Goal: Task Accomplishment & Management: Complete application form

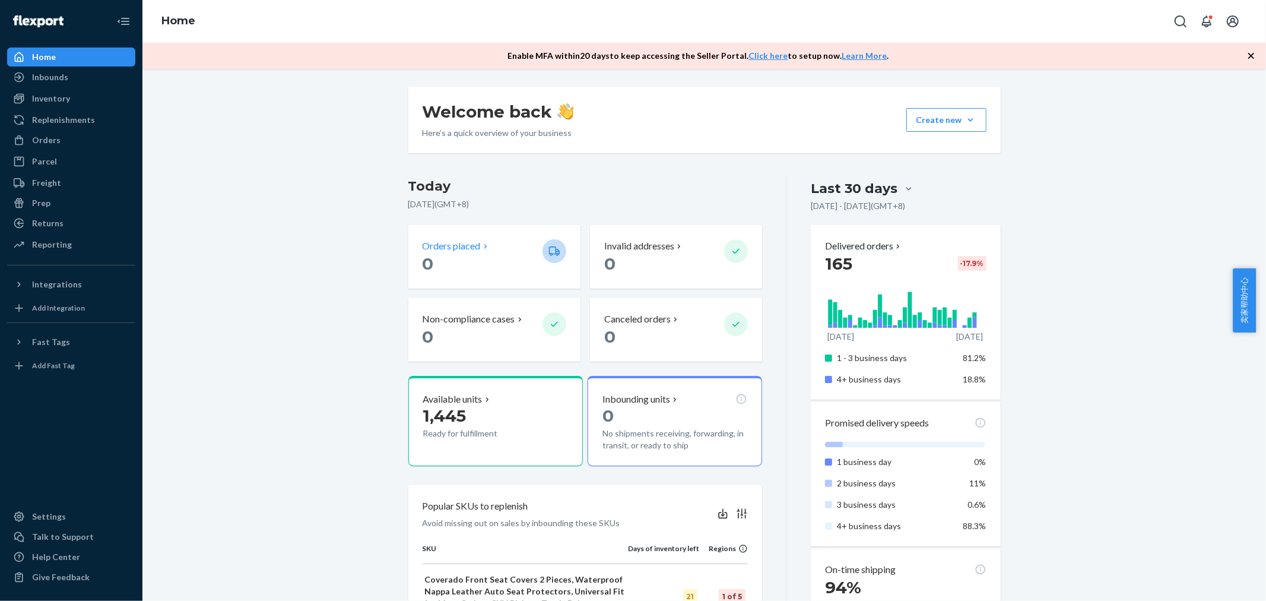
click at [465, 259] on p "0" at bounding box center [478, 263] width 110 height 21
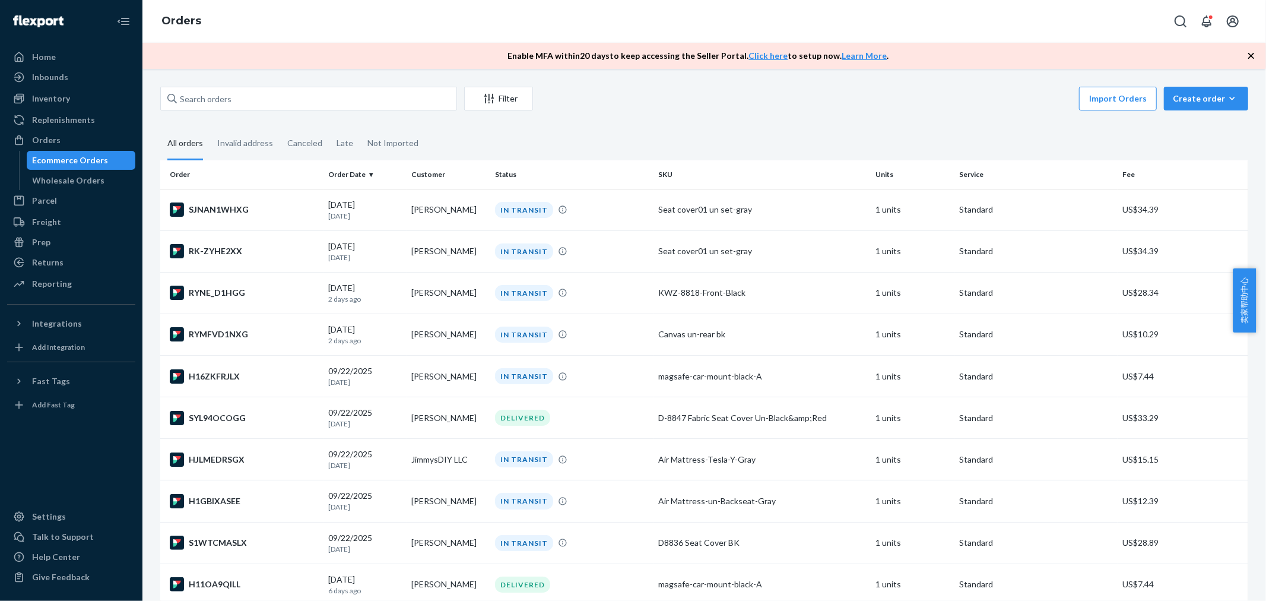
click at [687, 84] on div "Filter Import Orders Create order Ecommerce order Removal order All orders Inva…" at bounding box center [704, 335] width 1124 height 532
click at [580, 129] on fieldset "All orders Invalid address Canceled Late Not Imported" at bounding box center [704, 144] width 1088 height 33
click at [1178, 96] on div "Create order" at bounding box center [1206, 99] width 66 height 12
click at [1194, 117] on span "Ecommerce order" at bounding box center [1174, 113] width 65 height 8
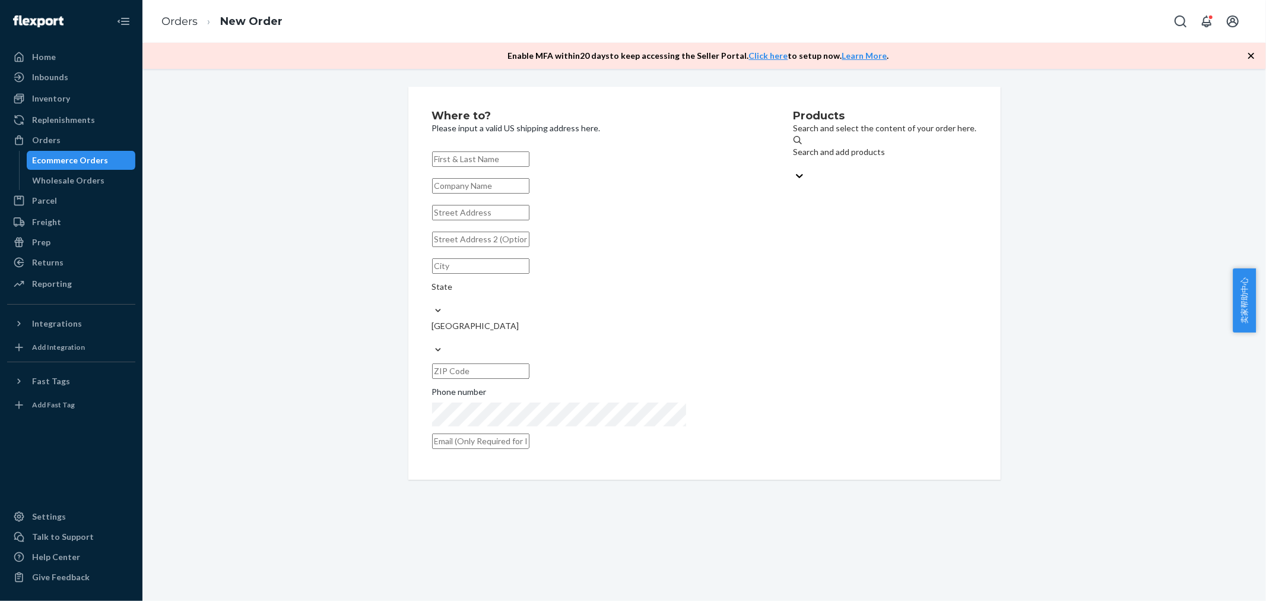
paste input "[PERSON_NAME]"
type input "[PERSON_NAME]"
click at [529, 220] on input "text" at bounding box center [480, 212] width 97 height 15
paste input "[STREET_ADDRESS]"
type input "[STREET_ADDRESS]"
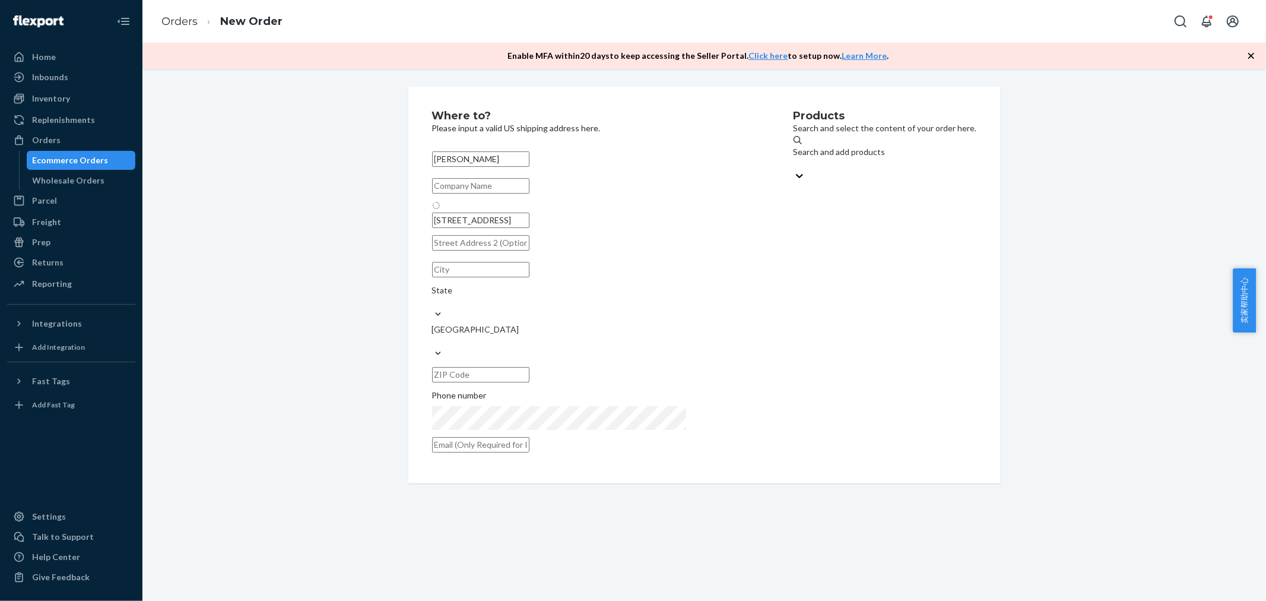
type input "Center"
type input "58530"
type input "[STREET_ADDRESS]"
click at [796, 158] on div "Search and add products" at bounding box center [885, 152] width 183 height 12
click at [795, 160] on input "Search and add products" at bounding box center [794, 164] width 1 height 12
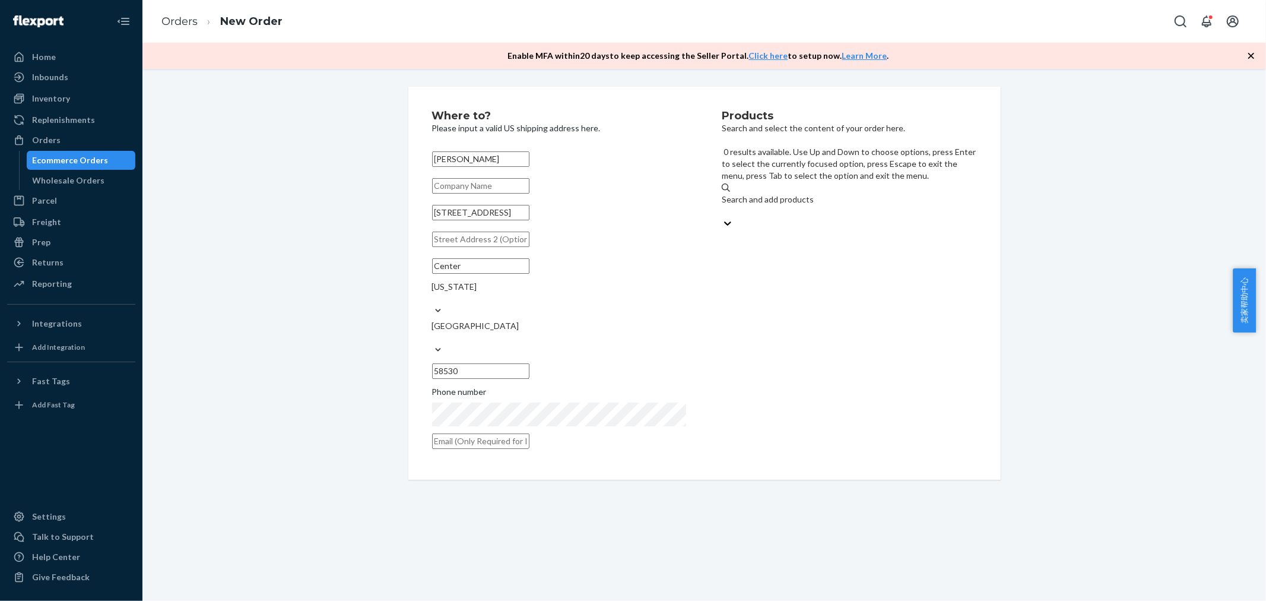
paste input "Canvas un-frontpair bk"
type input "Canvas un-frontpair bk"
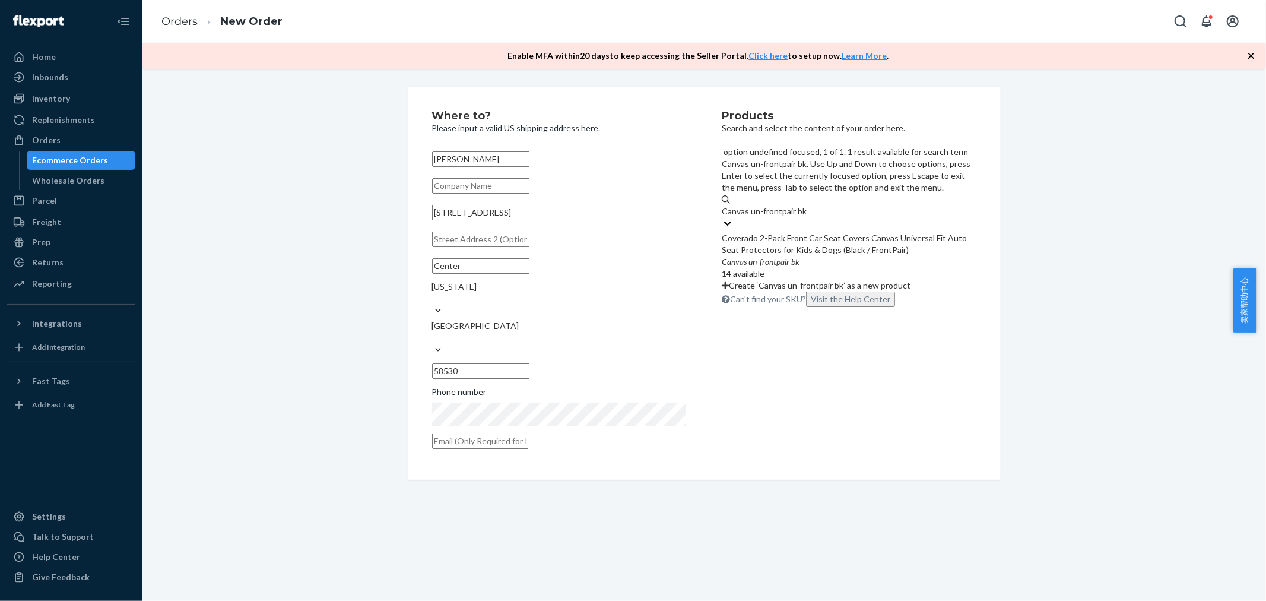
click at [820, 256] on div "Canvas un - frontpair bk" at bounding box center [849, 262] width 255 height 12
click at [807, 217] on input "Canvas un-frontpair bk" at bounding box center [764, 211] width 85 height 12
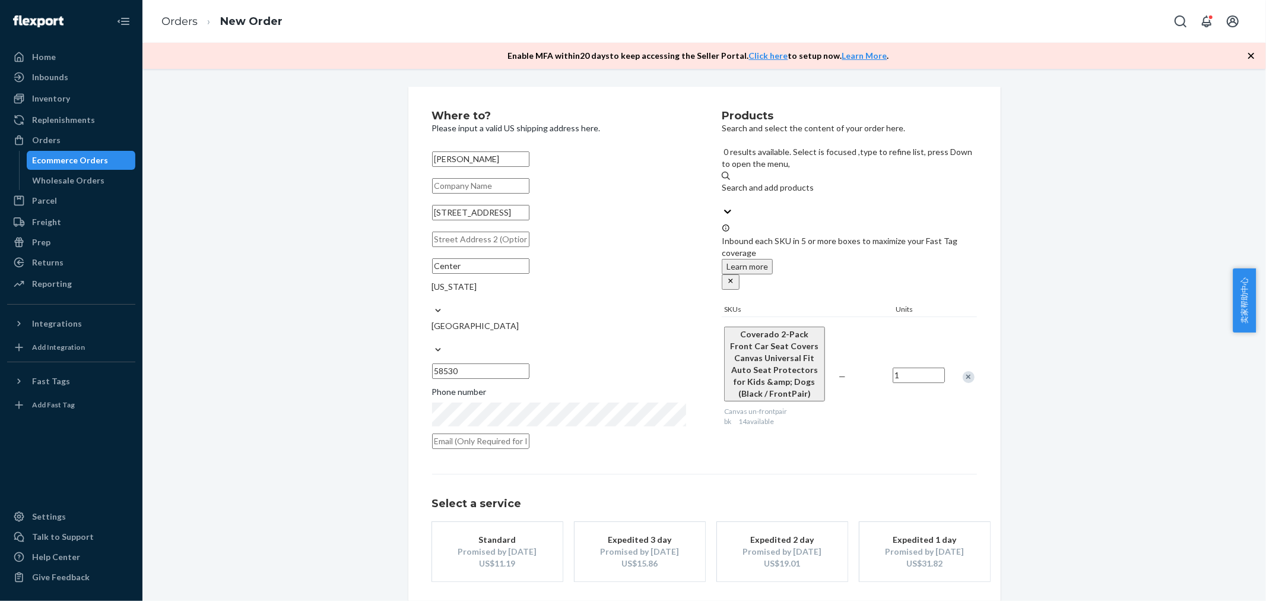
click at [531, 545] on div "Promised by [DATE]" at bounding box center [497, 551] width 95 height 12
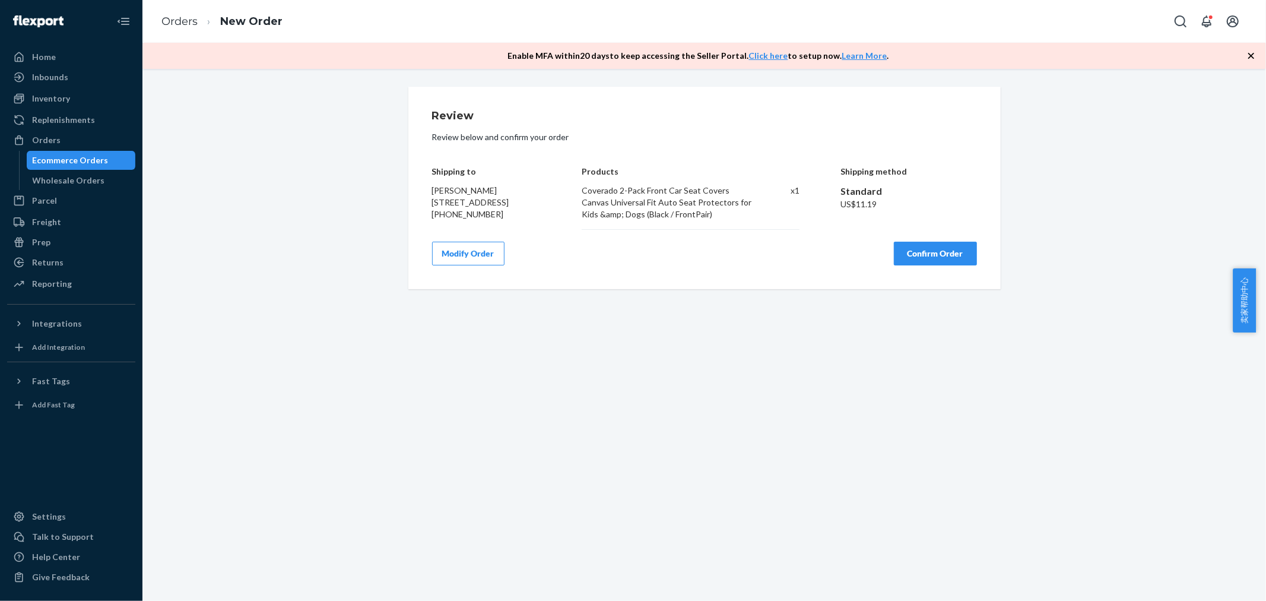
click at [948, 256] on button "Confirm Order" at bounding box center [935, 254] width 83 height 24
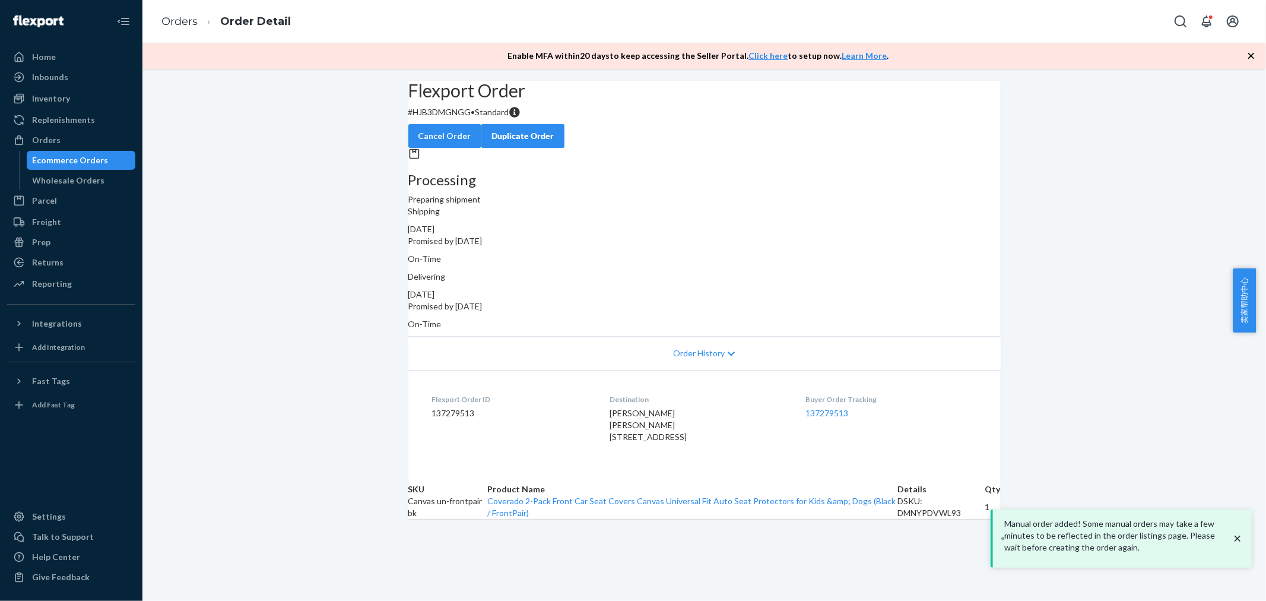
click at [327, 138] on div "Flexport Order # HJB3DMGNGG • Standard Cancel Order Duplicate Order Processing …" at bounding box center [704, 300] width 1124 height 438
drag, startPoint x: 490, startPoint y: 143, endPoint x: 414, endPoint y: 148, distance: 76.2
click at [414, 148] on div "Flexport Order # HJB3DMGNGG • Standard Cancel Order Duplicate Order" at bounding box center [704, 114] width 592 height 67
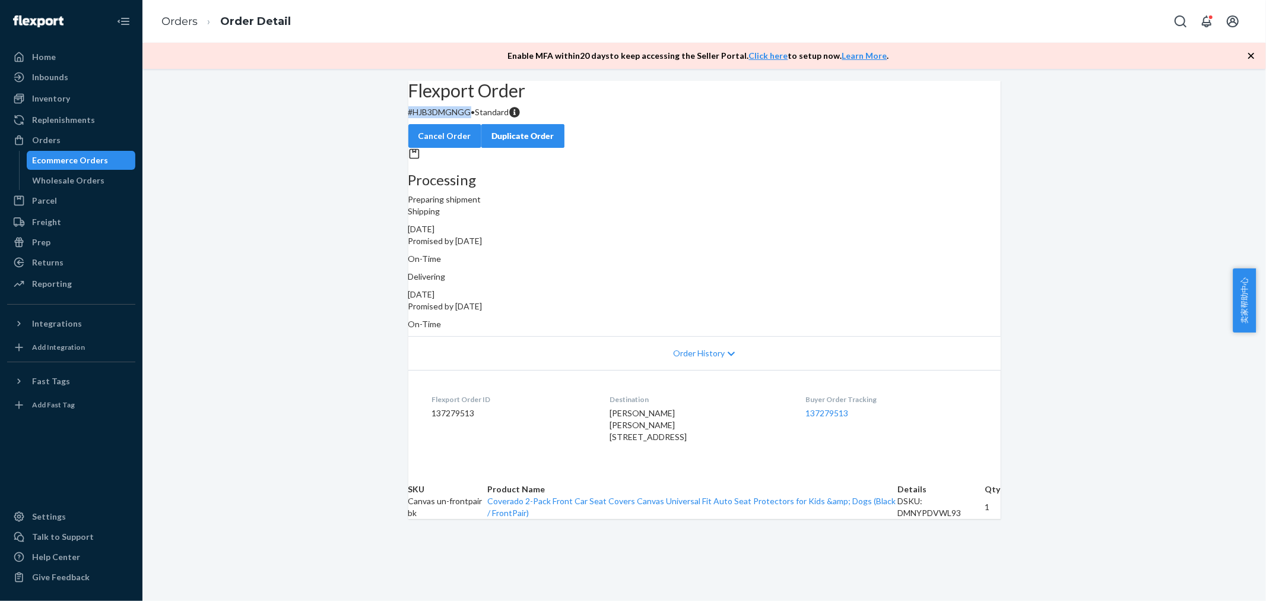
copy p "# HJB3DMGNGG"
drag, startPoint x: 479, startPoint y: 401, endPoint x: 394, endPoint y: 408, distance: 85.2
click at [399, 408] on div "Flexport Order # HJB3DMGNGG • Standard Cancel Order Duplicate Order Processing …" at bounding box center [704, 300] width 610 height 438
copy dd "137279513"
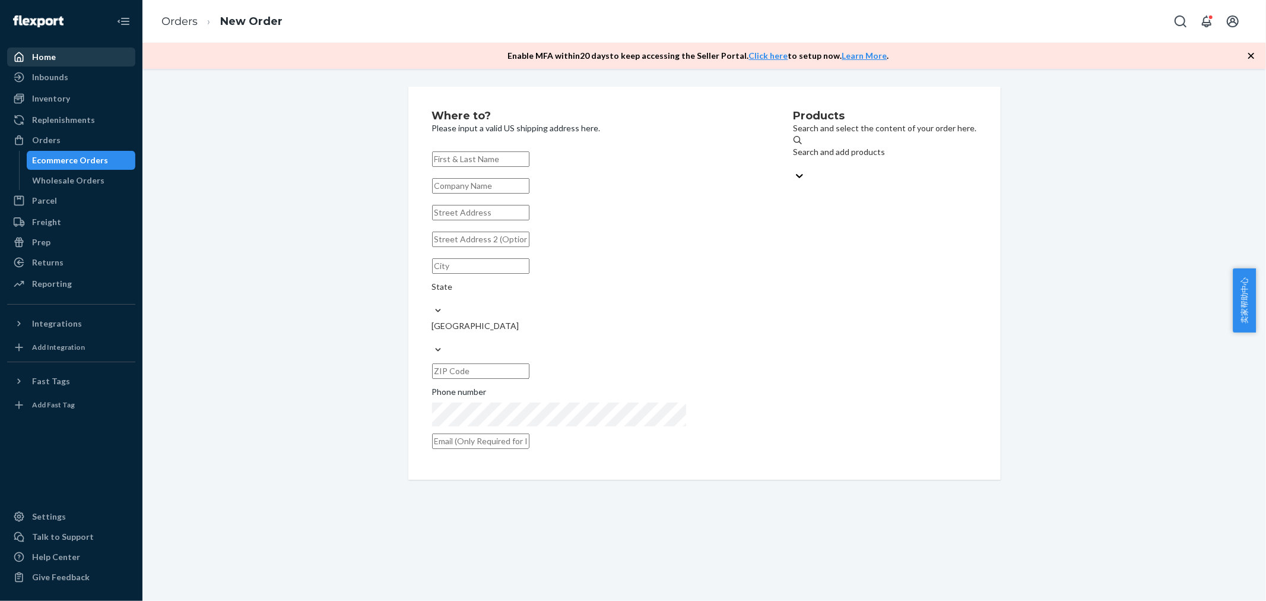
click at [97, 61] on div "Home" at bounding box center [71, 57] width 126 height 17
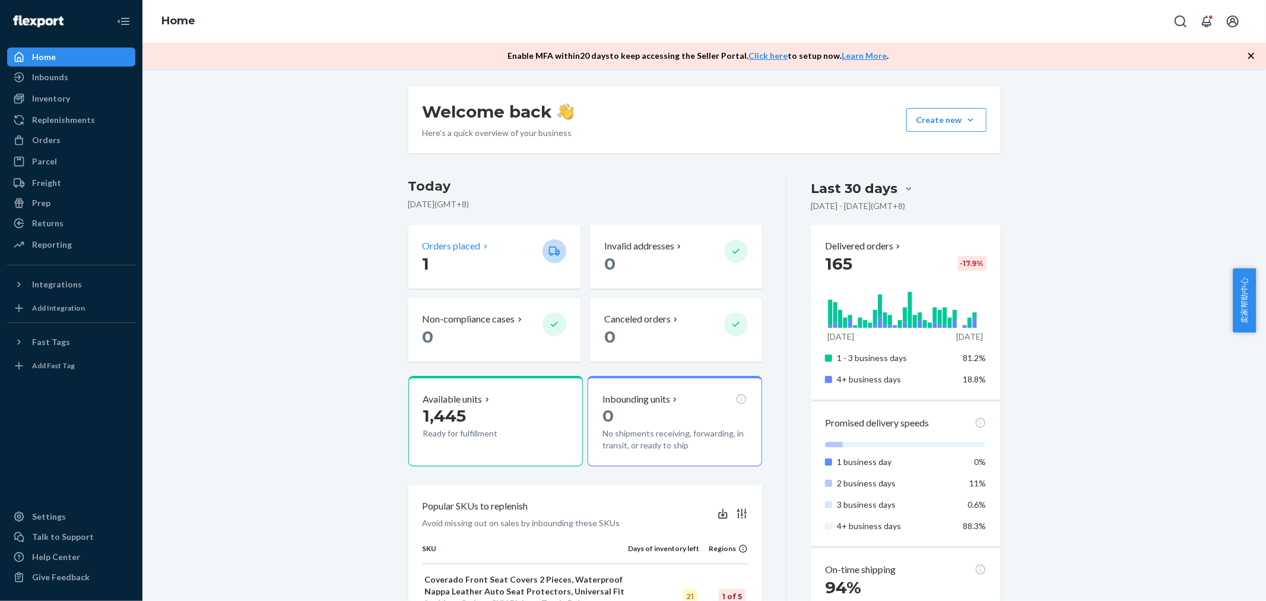
click at [481, 247] on icon at bounding box center [485, 246] width 9 height 9
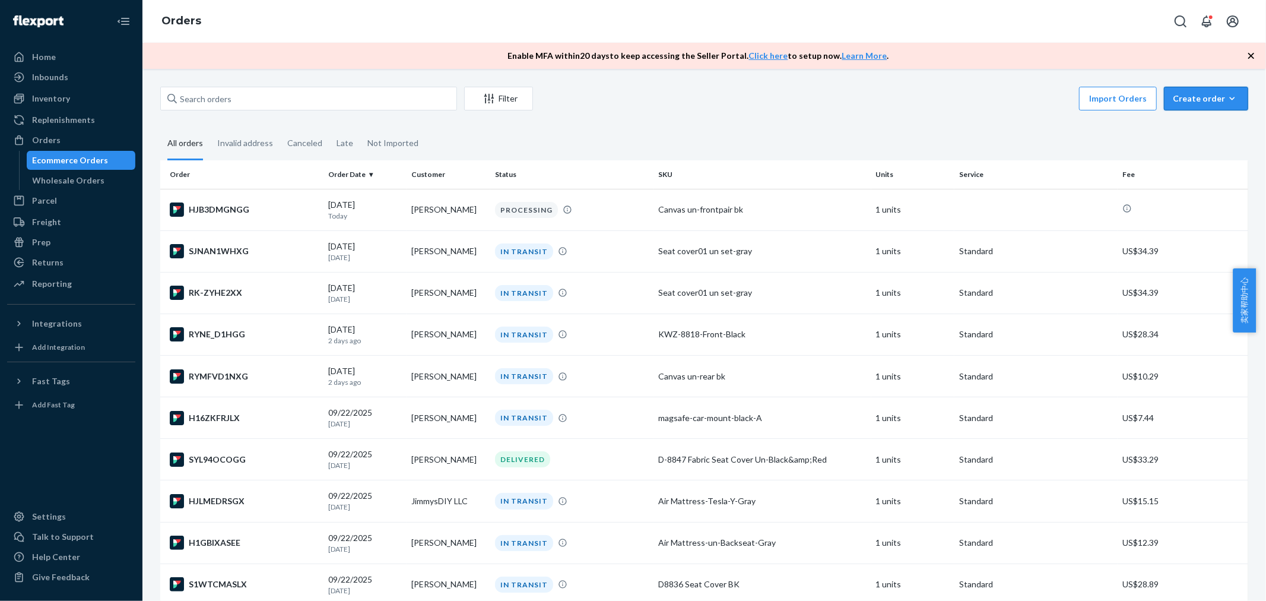
click at [1209, 110] on button "Create order Ecommerce order Removal order" at bounding box center [1206, 99] width 84 height 24
click at [1197, 117] on span "Ecommerce order" at bounding box center [1174, 113] width 65 height 8
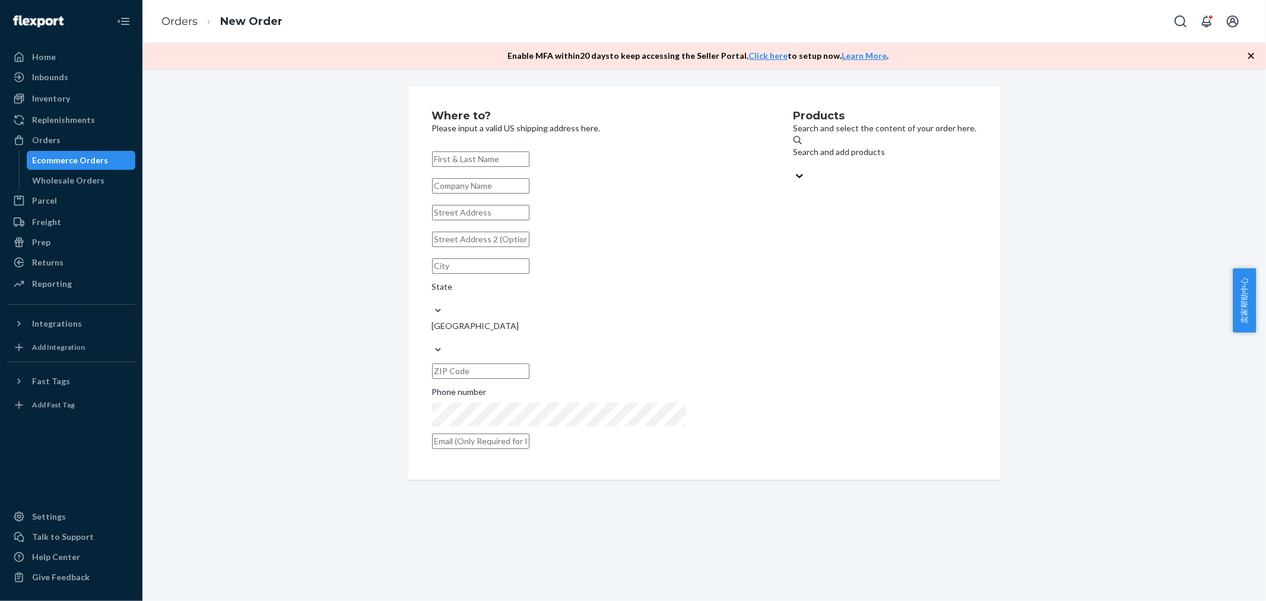
paste input "[PERSON_NAME]"
type input "[PERSON_NAME]"
click at [505, 220] on input "text" at bounding box center [480, 212] width 97 height 15
paste input "[STREET_ADDRESS]"
type input "20 Alpha Rd"
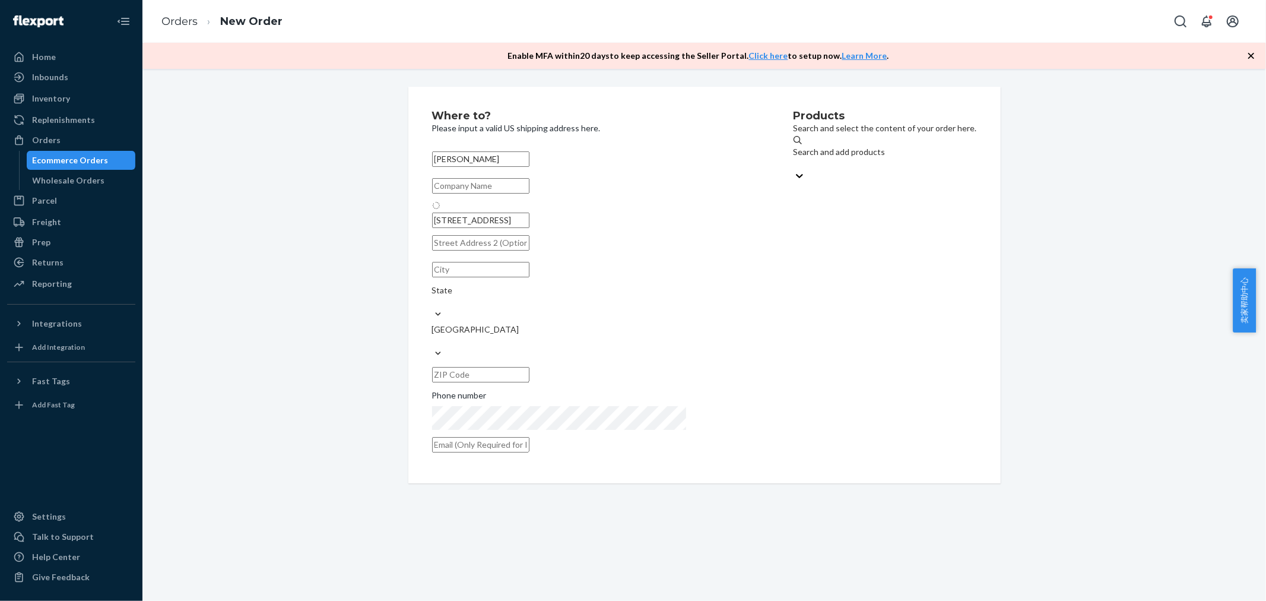
type input "Chadron"
type input "69337"
click at [855, 146] on div "Search and add products" at bounding box center [885, 158] width 183 height 24
click at [795, 158] on input "Search and add products" at bounding box center [794, 164] width 1 height 12
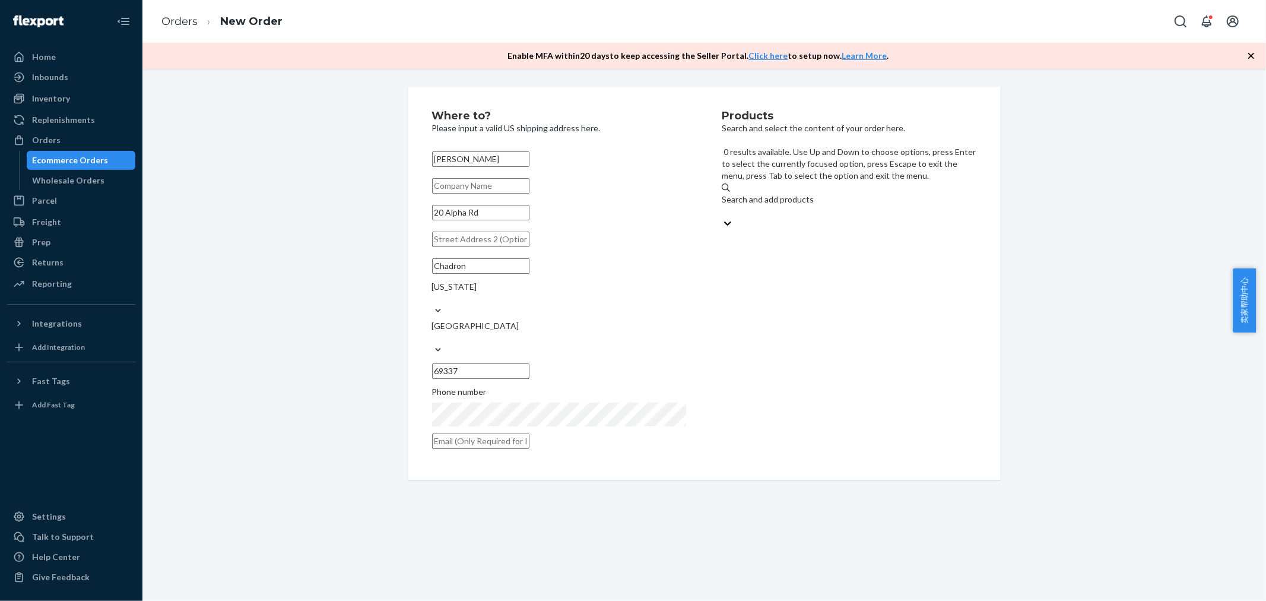
paste input "Seat cover01 un front-black"
type input "Seat cover01 un front-black"
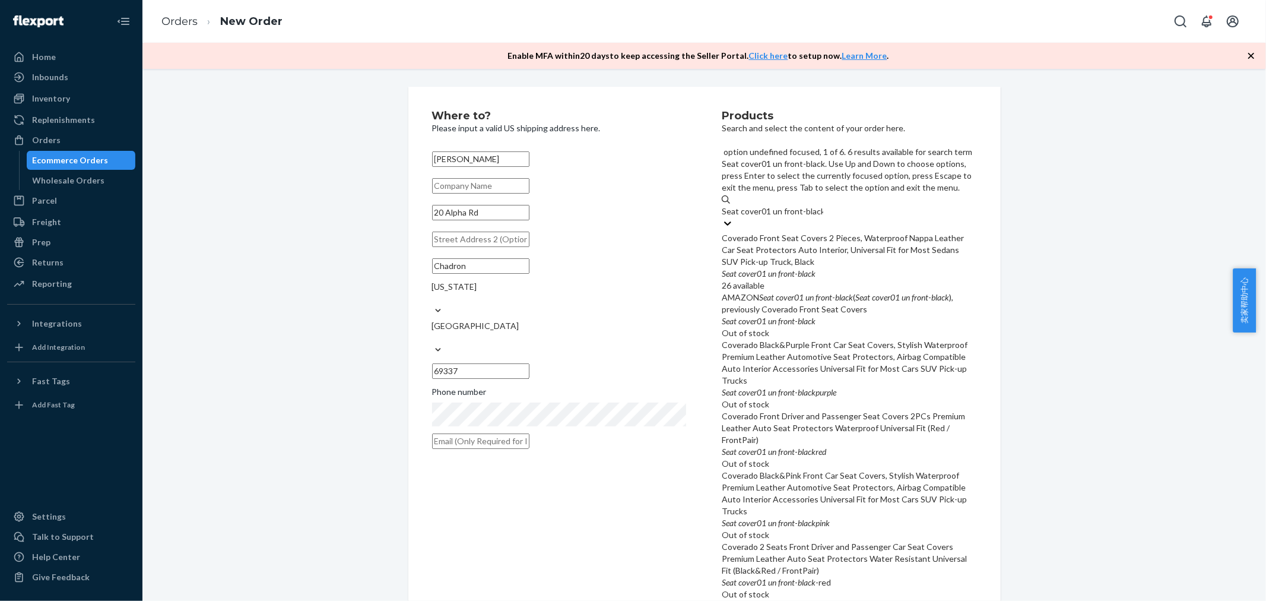
click at [857, 232] on div "Coverado Front Seat Covers 2 Pieces, Waterproof Nappa Leather Car Seat Protecto…" at bounding box center [849, 250] width 255 height 36
click at [823, 205] on input "Seat cover01 un front-black" at bounding box center [772, 211] width 101 height 12
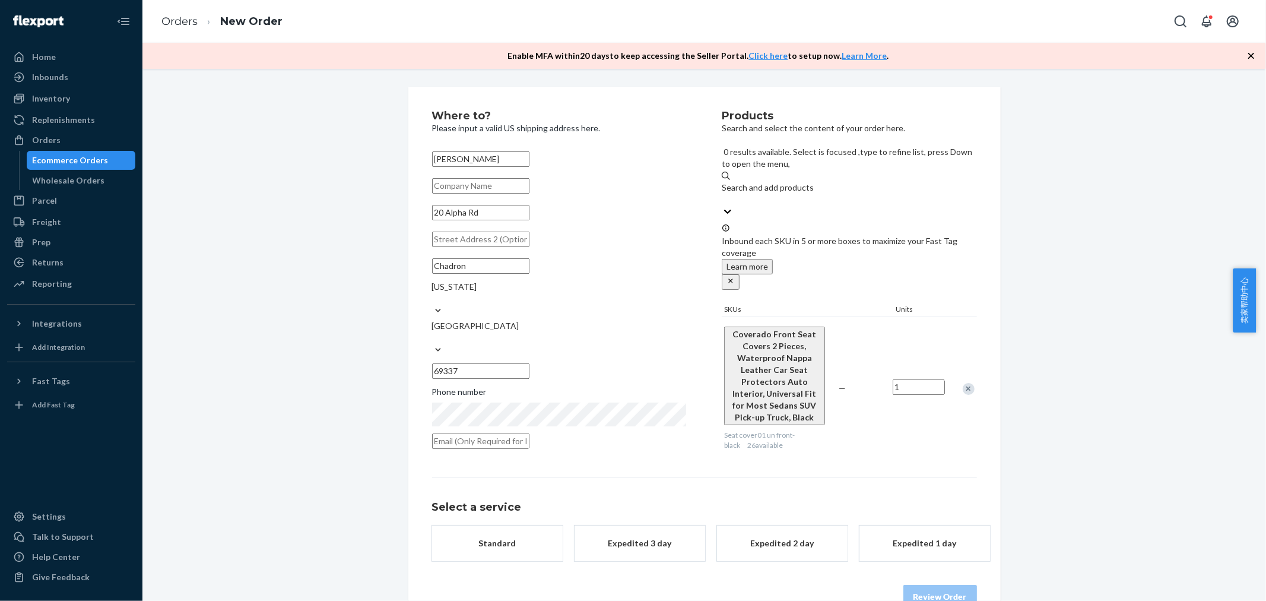
scroll to position [1, 0]
click at [529, 548] on div "Promised by [DATE]" at bounding box center [497, 554] width 95 height 12
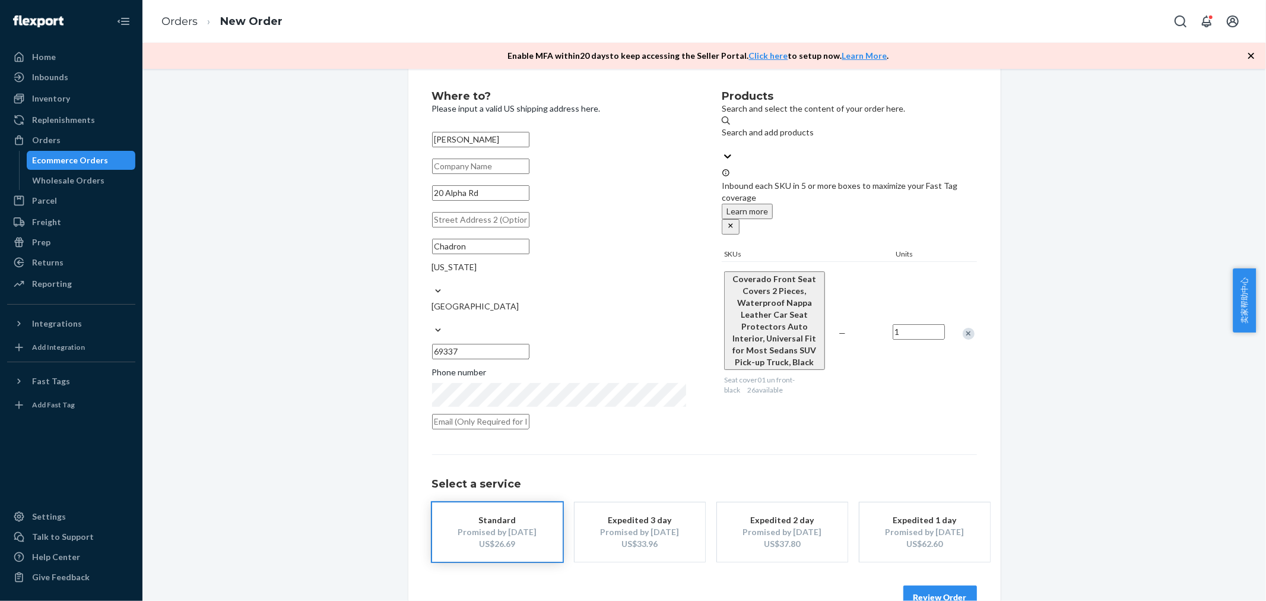
scroll to position [25, 0]
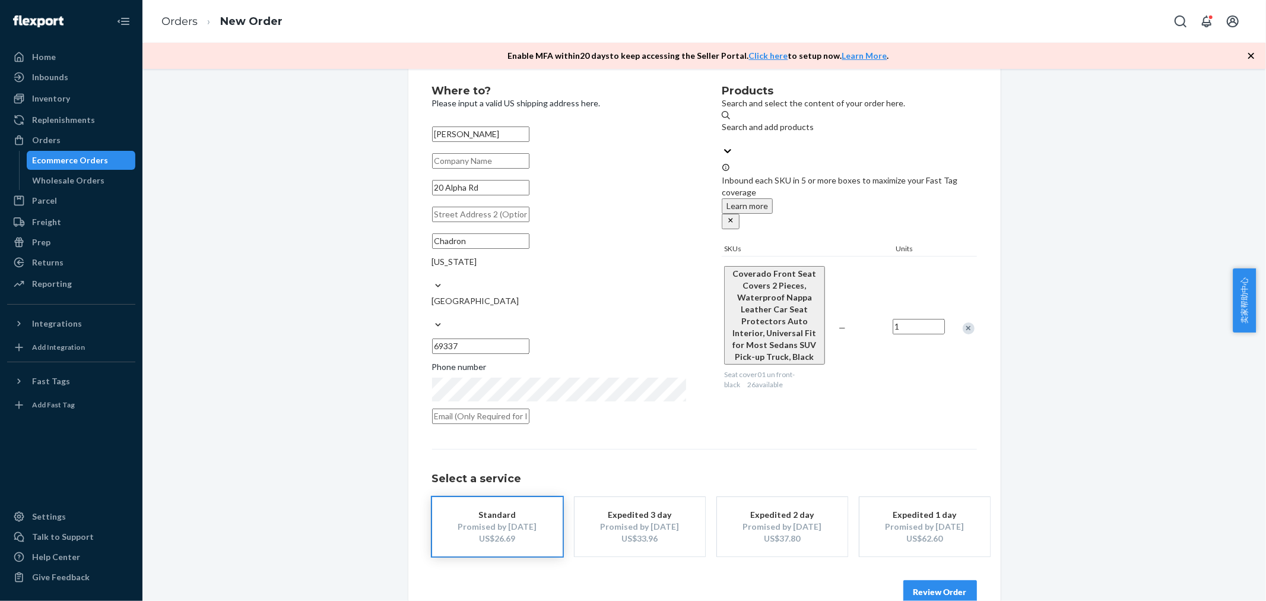
click at [942, 580] on button "Review Order" at bounding box center [940, 592] width 74 height 24
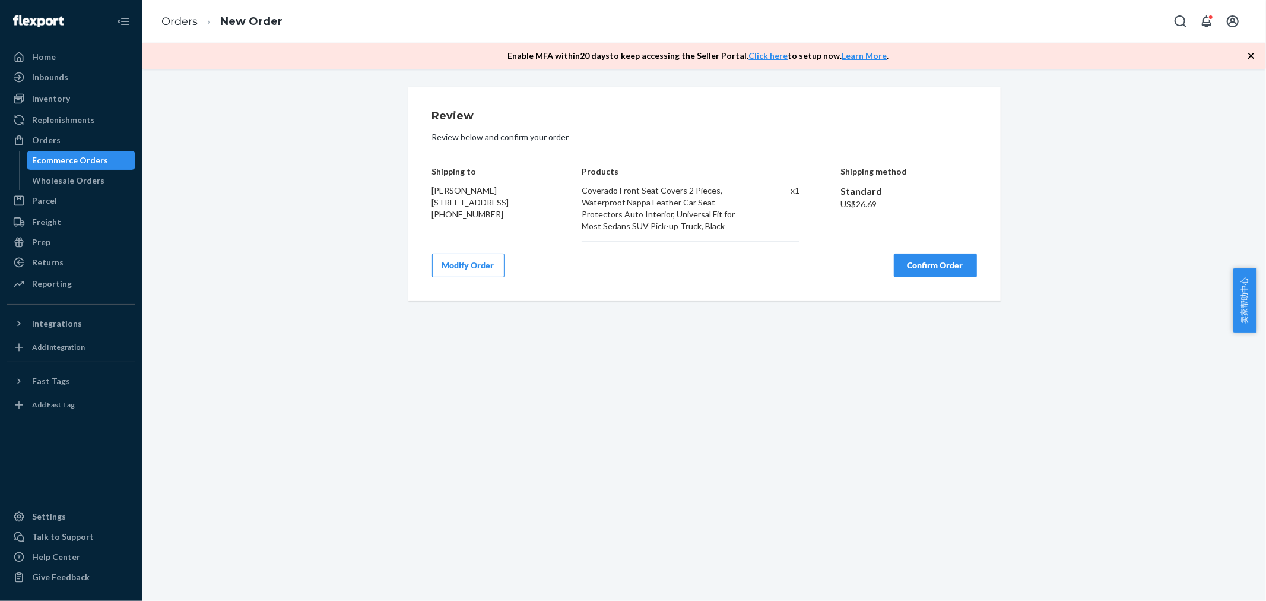
click at [926, 253] on button "Confirm Order" at bounding box center [935, 265] width 83 height 24
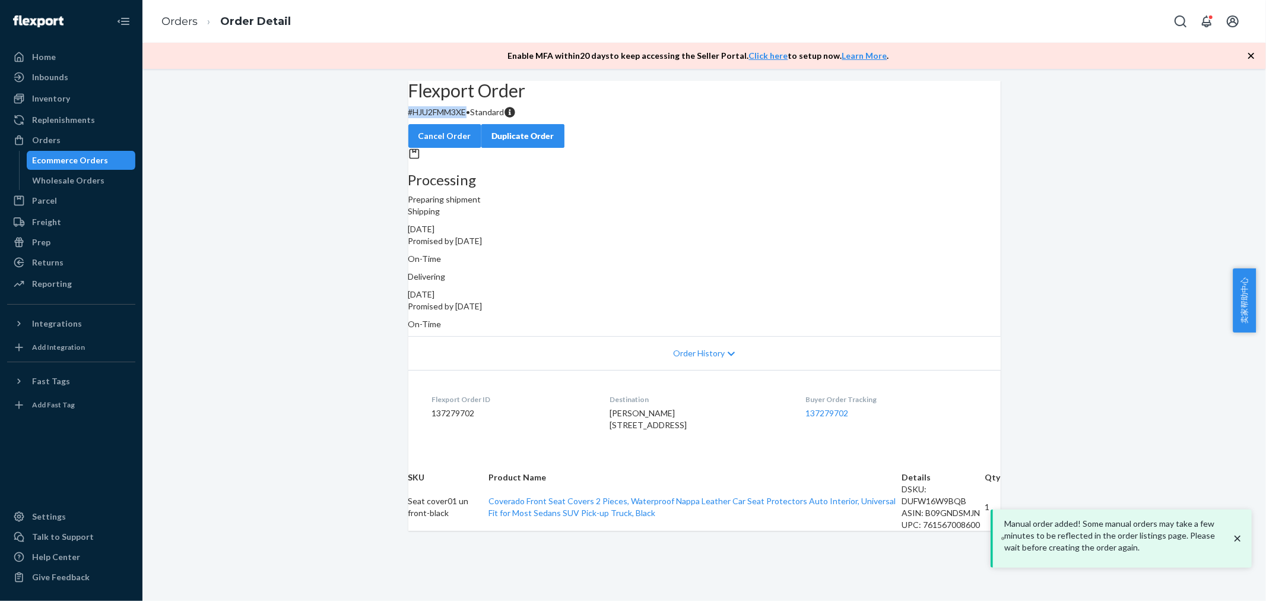
drag, startPoint x: 487, startPoint y: 140, endPoint x: 423, endPoint y: 138, distance: 63.5
click at [423, 138] on div "Flexport Order # HJU2FMM3XE • Standard Cancel Order Duplicate Order" at bounding box center [704, 114] width 592 height 67
copy p "# HJU2FMM3XE"
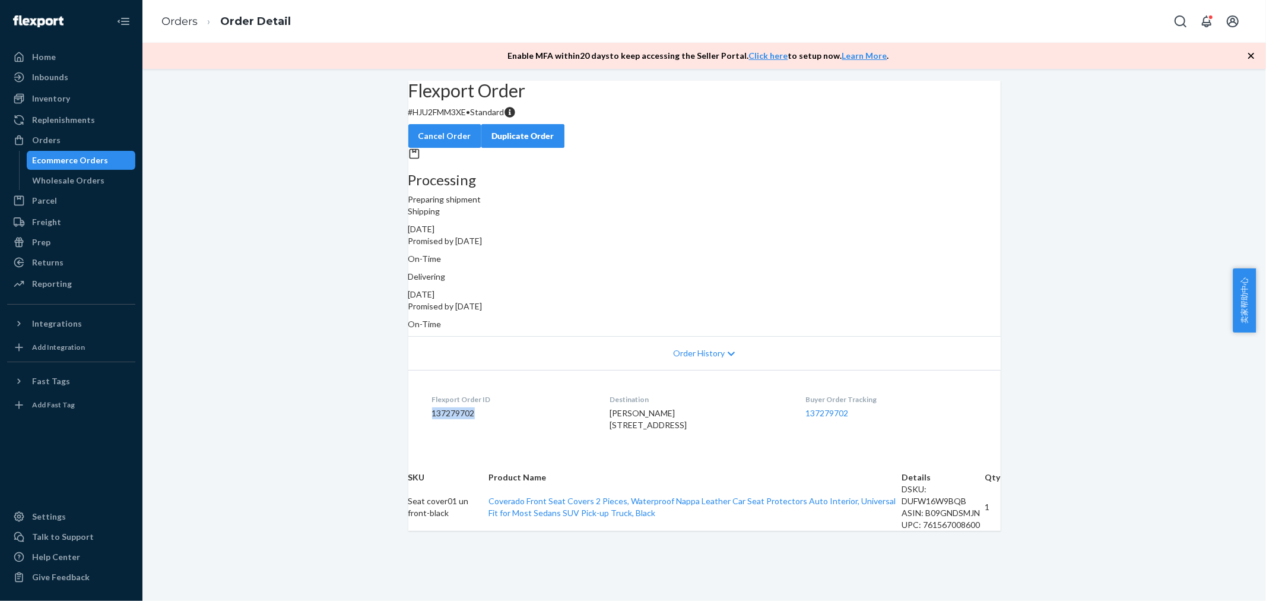
drag, startPoint x: 474, startPoint y: 400, endPoint x: 420, endPoint y: 402, distance: 54.1
click at [420, 402] on dl "Flexport Order ID 137279702 Destination [PERSON_NAME] [STREET_ADDRESS] Buyer Or…" at bounding box center [704, 414] width 592 height 89
copy dd "137279702"
click at [190, 22] on link "Orders" at bounding box center [179, 21] width 36 height 13
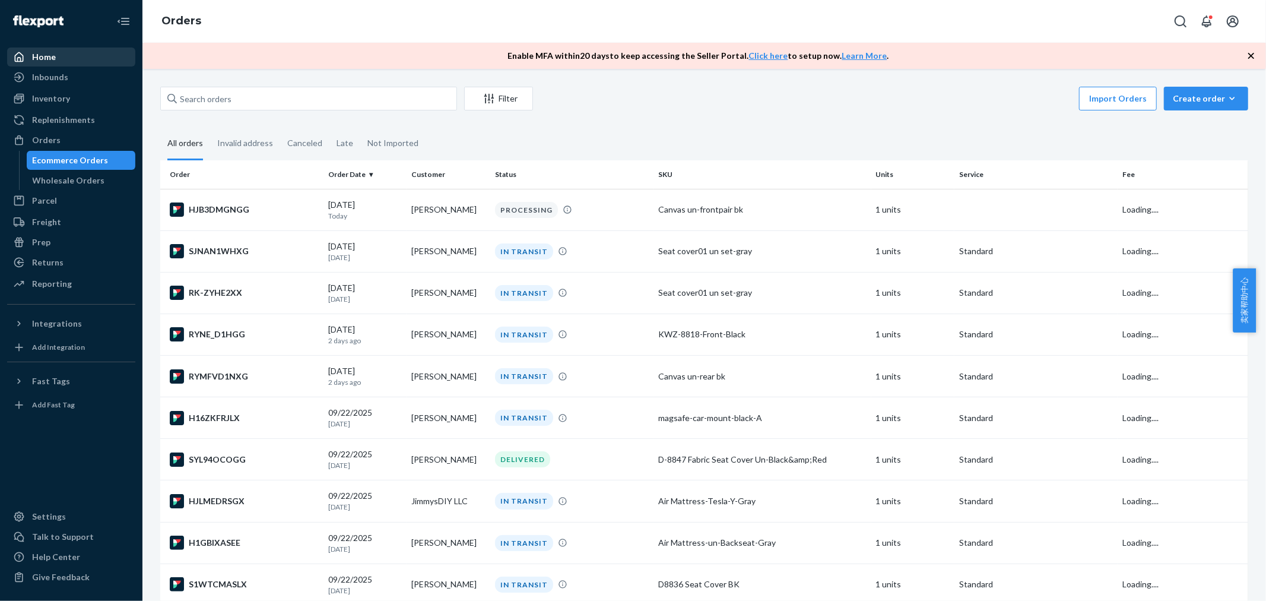
click at [62, 54] on div "Home" at bounding box center [71, 57] width 126 height 17
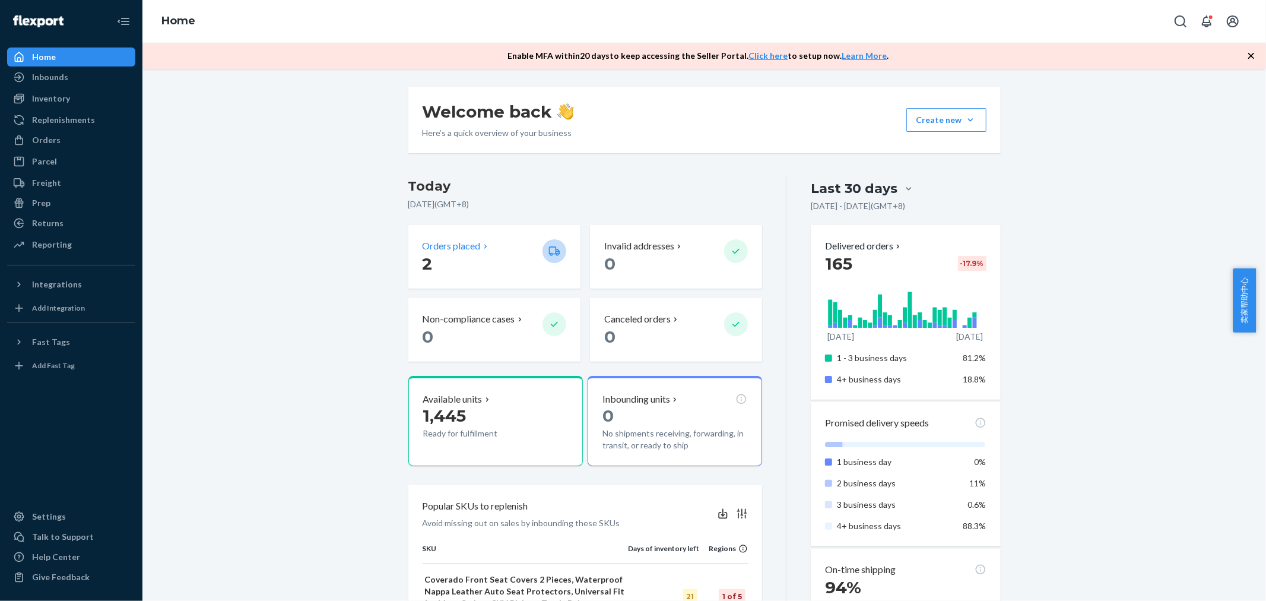
click at [461, 259] on p "2" at bounding box center [478, 263] width 110 height 21
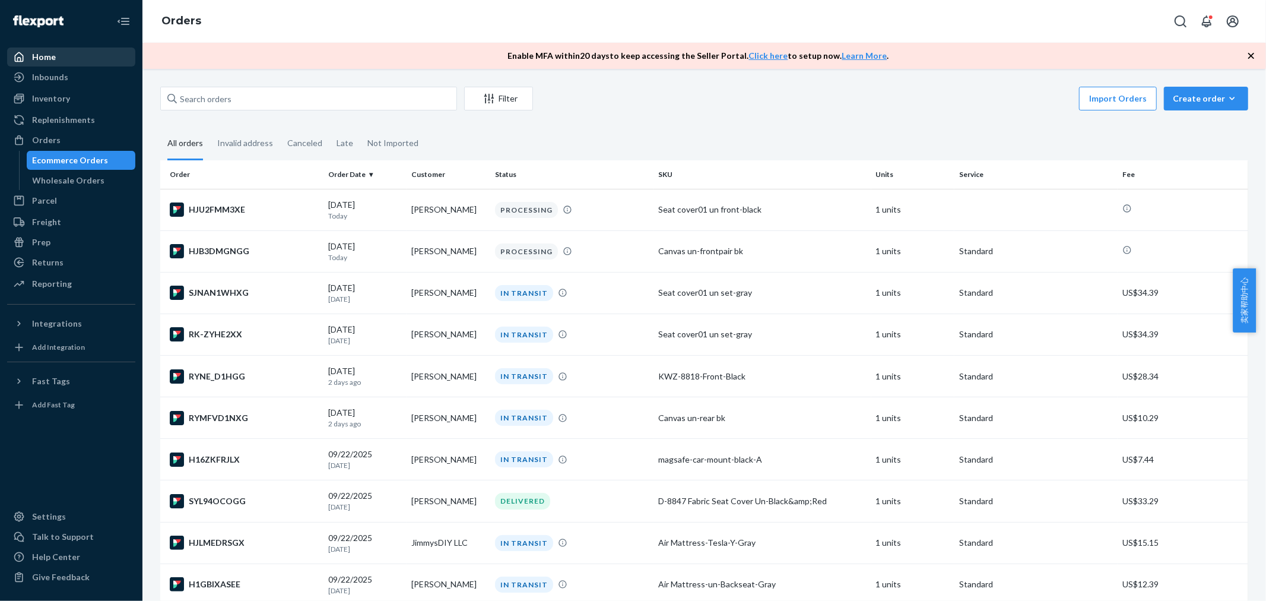
click at [90, 56] on div "Home" at bounding box center [71, 57] width 126 height 17
